Goal: Task Accomplishment & Management: Manage account settings

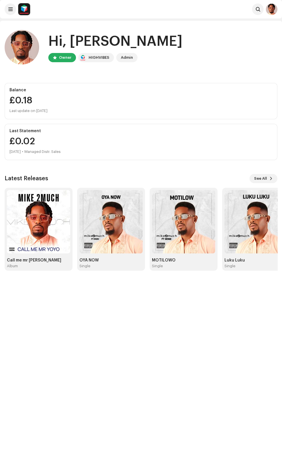
click at [132, 361] on div "Hi, [PERSON_NAME] Owner HIGHVIBES Admin Balance £0.18 Last update on [DATE] Las…" at bounding box center [141, 258] width 282 height 474
click at [33, 223] on img at bounding box center [38, 221] width 63 height 63
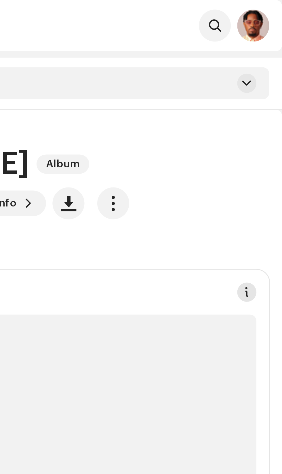
click at [270, 103] on span at bounding box center [270, 105] width 4 height 5
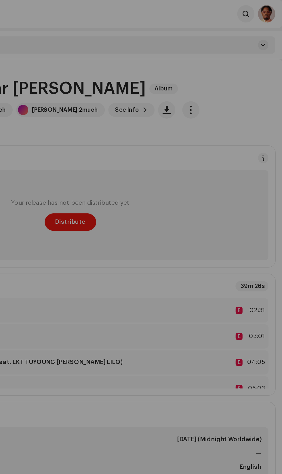
click at [224, 58] on div "DSP Guidelines for Delivery Lead Time We usually deliver your releases within h…" at bounding box center [141, 237] width 282 height 474
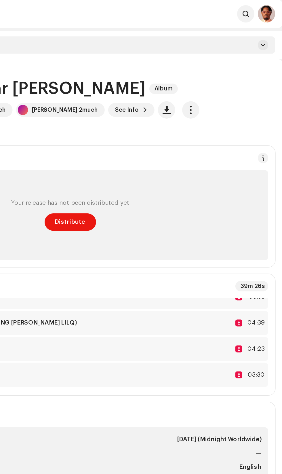
scroll to position [80, 0]
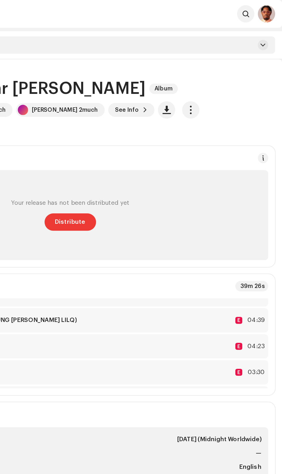
click at [134, 147] on span "Distribute" at bounding box center [141, 148] width 20 height 12
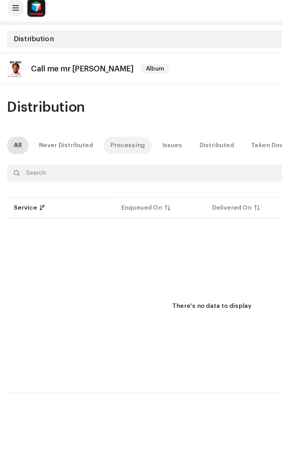
click at [83, 101] on div "Processing" at bounding box center [84, 101] width 23 height 12
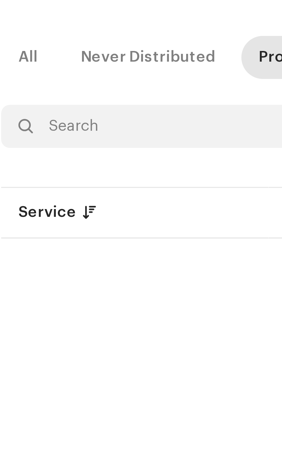
click at [19, 142] on p-table "Service Enqueued On Delivered On Note Status" at bounding box center [141, 142] width 273 height 16
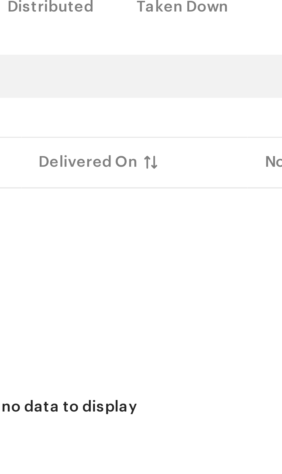
click at [154, 142] on p-table "Service Enqueued On Delivered On Note Status" at bounding box center [141, 142] width 273 height 16
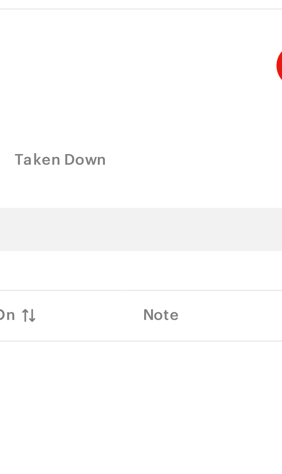
click at [207, 140] on p-table "Service Enqueued On Delivered On Note Status" at bounding box center [141, 142] width 273 height 16
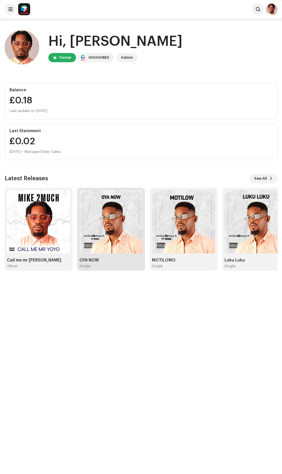
click at [116, 233] on img at bounding box center [110, 221] width 63 height 63
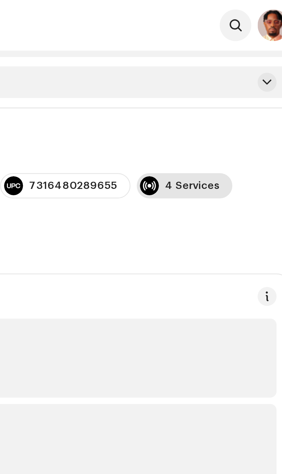
click at [232, 70] on div "4 Services" at bounding box center [242, 67] width 20 height 5
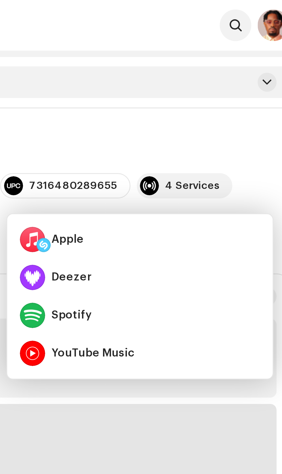
click at [242, 152] on div "Takedown" at bounding box center [208, 154] width 122 height 5
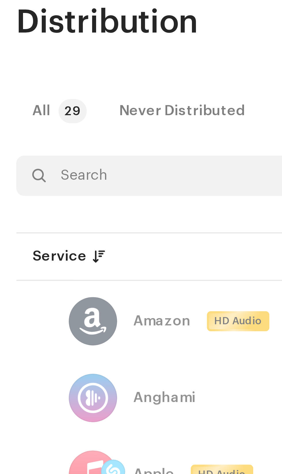
scroll to position [0, 80]
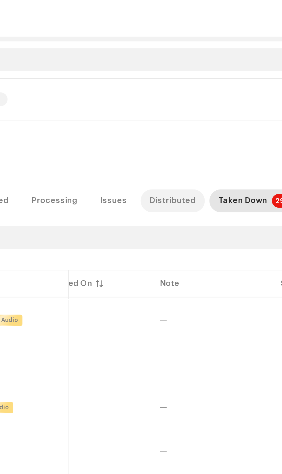
click at [145, 101] on div "Distributed" at bounding box center [152, 101] width 23 height 12
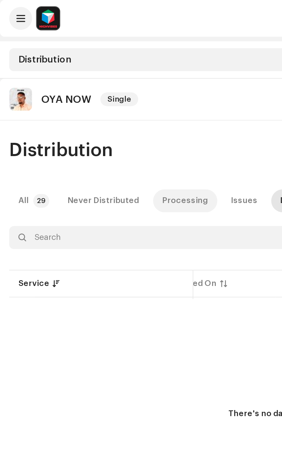
click at [86, 100] on div "Processing" at bounding box center [93, 101] width 23 height 12
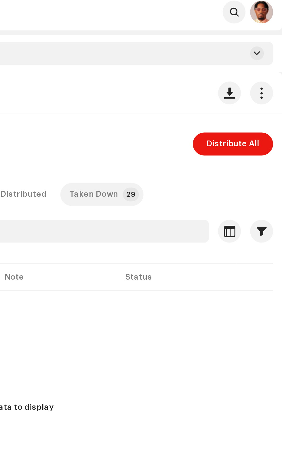
click at [184, 101] on div "Taken Down" at bounding box center [187, 101] width 24 height 12
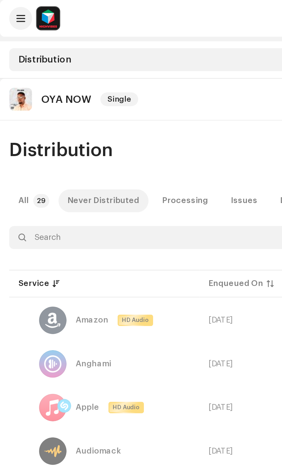
click at [52, 99] on div "Never Distributed" at bounding box center [52, 101] width 36 height 12
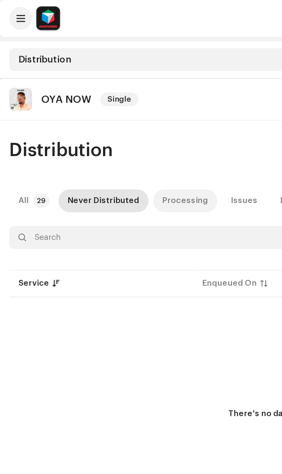
click at [94, 103] on div "Processing" at bounding box center [93, 101] width 23 height 12
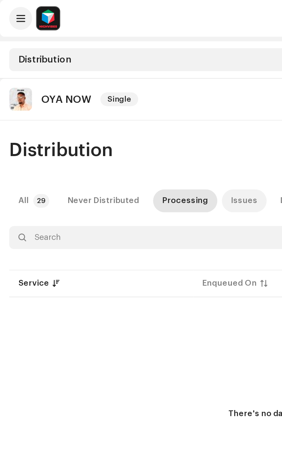
click at [117, 102] on div "Issues" at bounding box center [122, 101] width 13 height 12
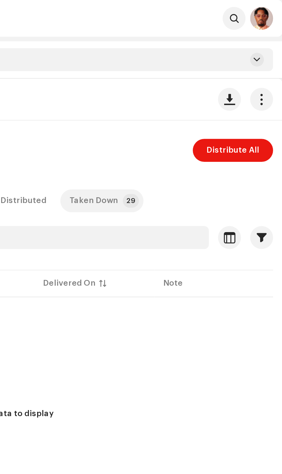
click at [181, 99] on div "Taken Down" at bounding box center [187, 101] width 24 height 12
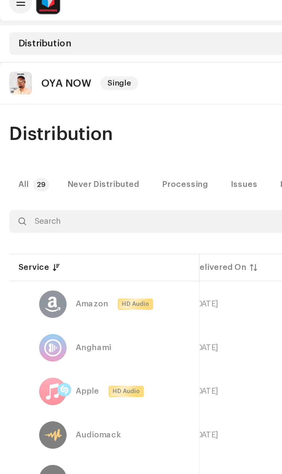
scroll to position [0, 80]
click at [131, 169] on td "[DATE]" at bounding box center [111, 160] width 60 height 21
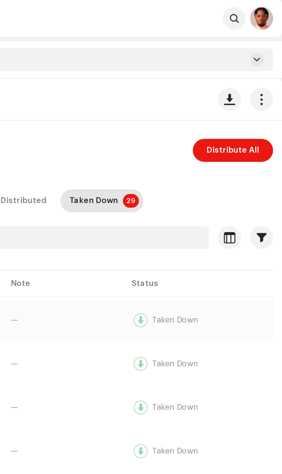
click at [229, 160] on div "Taken Down" at bounding box center [228, 161] width 23 height 4
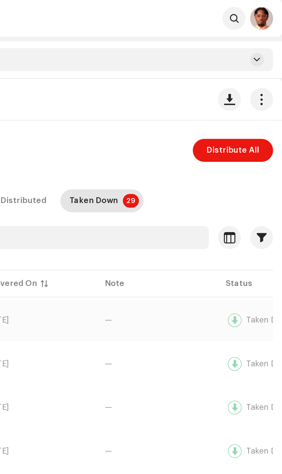
scroll to position [0, 0]
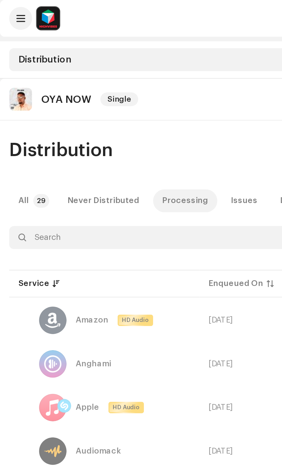
click at [98, 102] on div "Processing" at bounding box center [93, 101] width 23 height 12
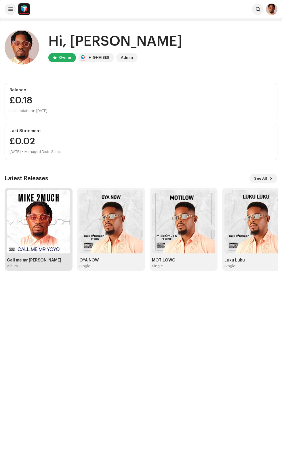
click at [36, 252] on img at bounding box center [38, 221] width 63 height 63
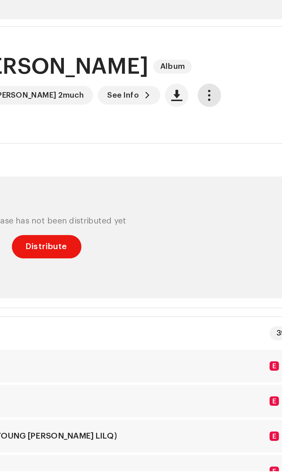
click at [219, 72] on span "button" at bounding box center [221, 73] width 5 height 5
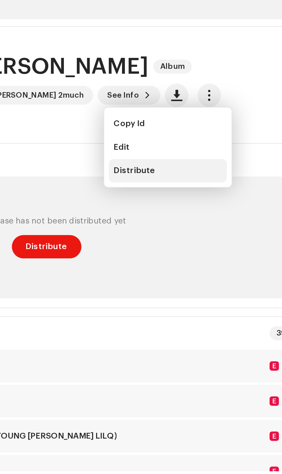
click at [179, 112] on span "Distribute" at bounding box center [184, 110] width 20 height 5
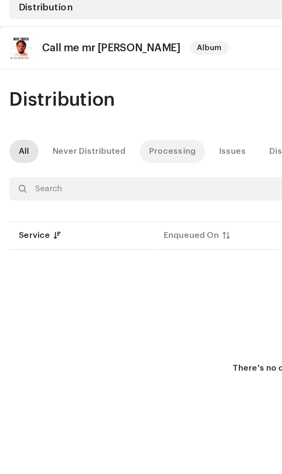
click at [88, 102] on div "Processing" at bounding box center [84, 101] width 23 height 12
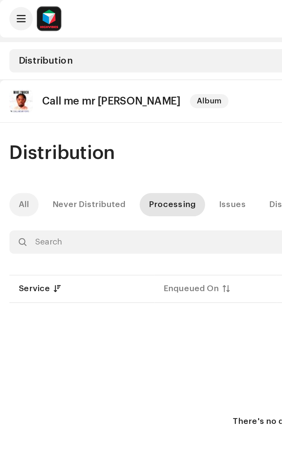
click at [12, 103] on div "All" at bounding box center [11, 101] width 5 height 12
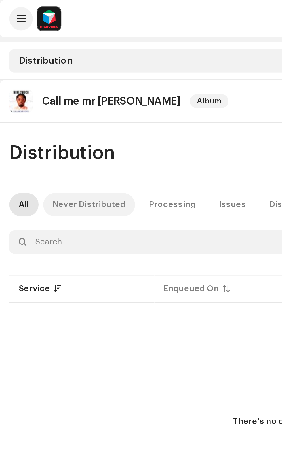
click at [44, 101] on div "Never Distributed" at bounding box center [44, 101] width 36 height 12
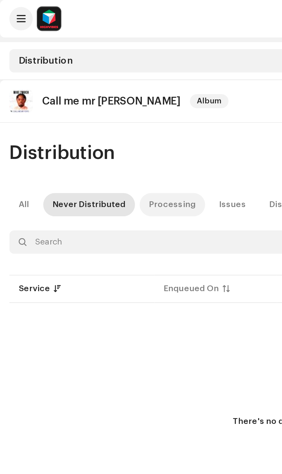
click at [84, 102] on div "Processing" at bounding box center [84, 101] width 23 height 12
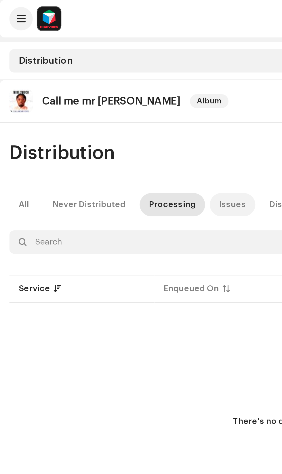
click at [109, 103] on div "Issues" at bounding box center [114, 101] width 13 height 12
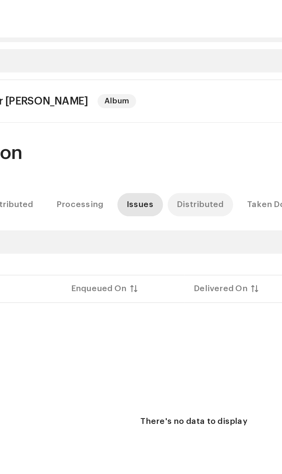
click at [139, 99] on div "Distributed" at bounding box center [144, 101] width 23 height 12
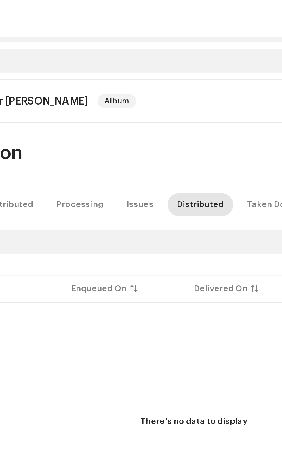
click at [94, 49] on span "Album" at bounding box center [103, 49] width 19 height 7
click at [169, 101] on div "Taken Down" at bounding box center [179, 101] width 24 height 12
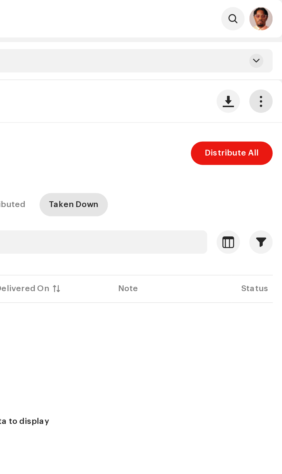
click at [274, 52] on span "button" at bounding box center [271, 50] width 5 height 5
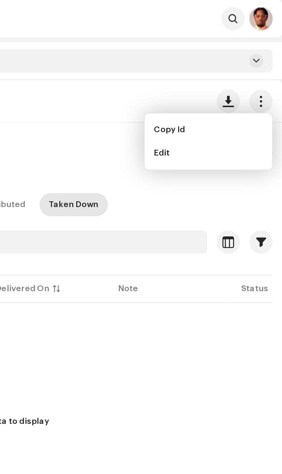
click at [246, 98] on div "All Never Distributed Processing Issues Distributed Taken Down" at bounding box center [141, 101] width 273 height 12
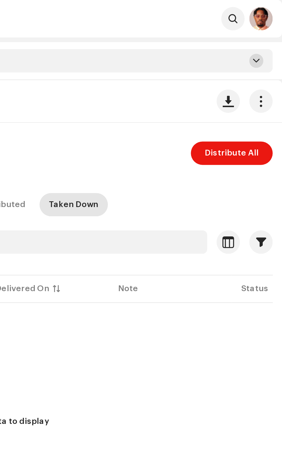
click at [269, 31] on span at bounding box center [269, 30] width 3 height 5
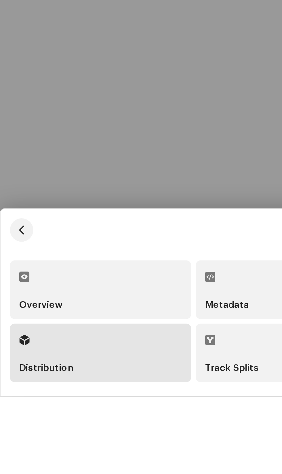
click at [49, 431] on div "Overview" at bounding box center [50, 422] width 80 height 20
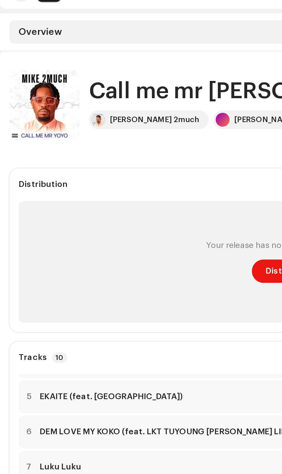
scroll to position [67, 0]
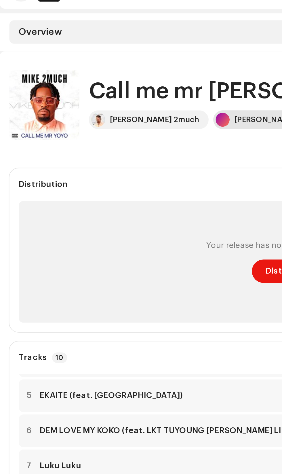
click at [115, 59] on div "[PERSON_NAME] 2much" at bounding box center [137, 59] width 44 height 5
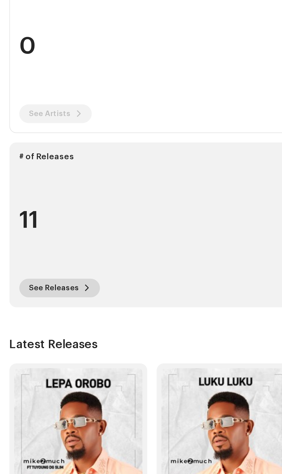
click at [41, 255] on span at bounding box center [42, 254] width 3 height 5
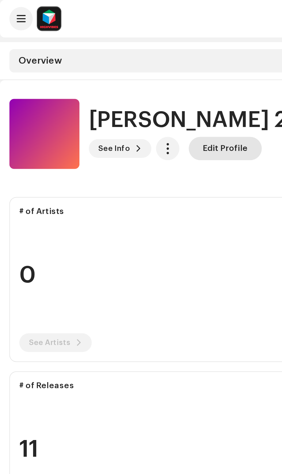
click at [114, 74] on span "Edit Profile" at bounding box center [111, 73] width 22 height 12
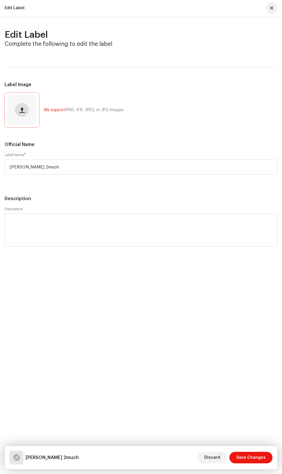
click at [22, 110] on span "button" at bounding box center [21, 110] width 5 height 5
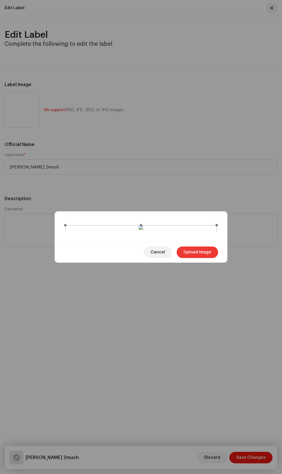
click at [201, 258] on span "Upload Image" at bounding box center [198, 253] width 28 height 12
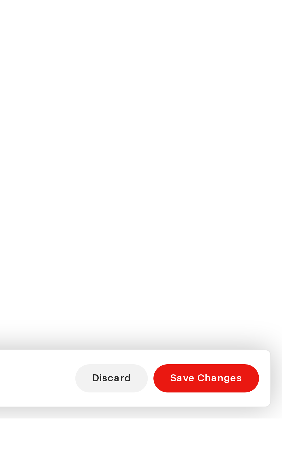
scroll to position [39, 0]
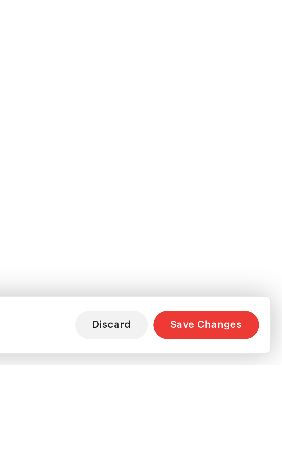
click at [258, 463] on span "Save Changes" at bounding box center [250, 458] width 29 height 12
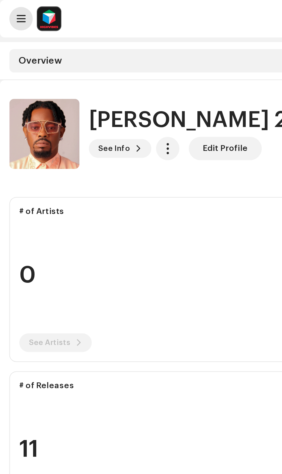
click at [11, 10] on span at bounding box center [10, 9] width 4 height 5
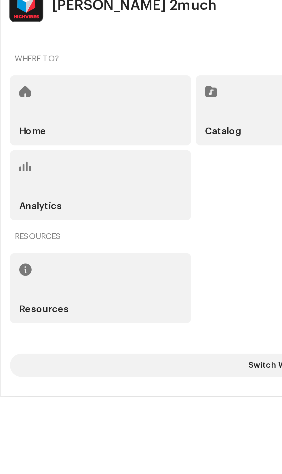
click at [54, 438] on div "Resources" at bounding box center [49, 421] width 89 height 35
